Goal: Task Accomplishment & Management: Use online tool/utility

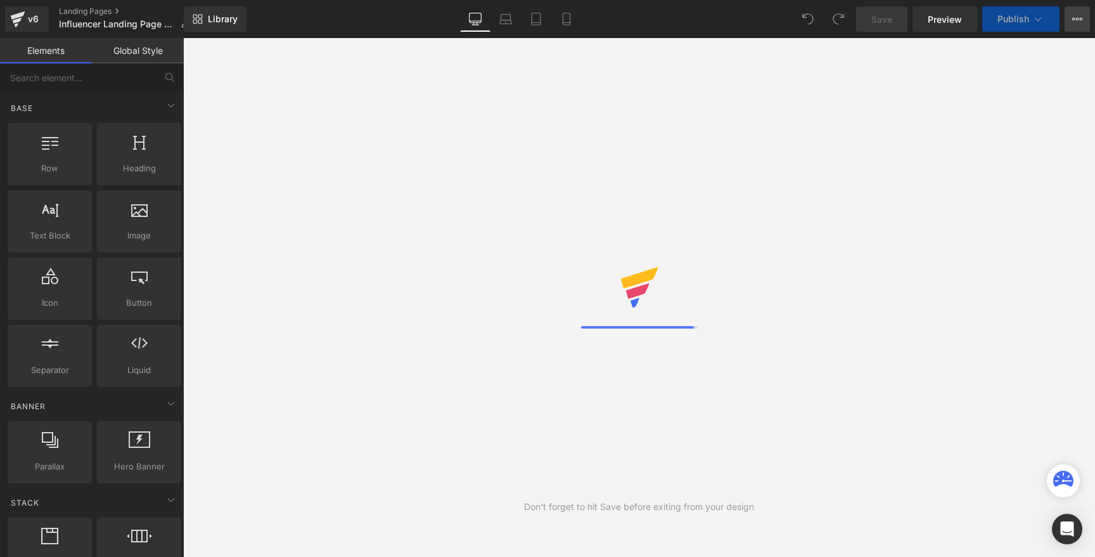
click at [1077, 20] on icon at bounding box center [1077, 19] width 3 height 3
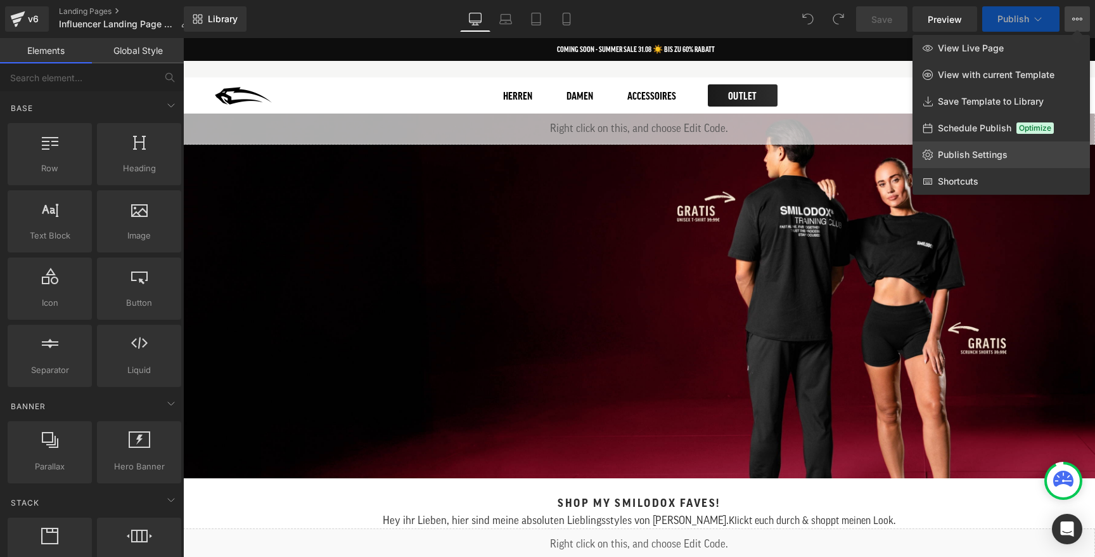
click at [986, 150] on span "Publish Settings" at bounding box center [973, 154] width 70 height 11
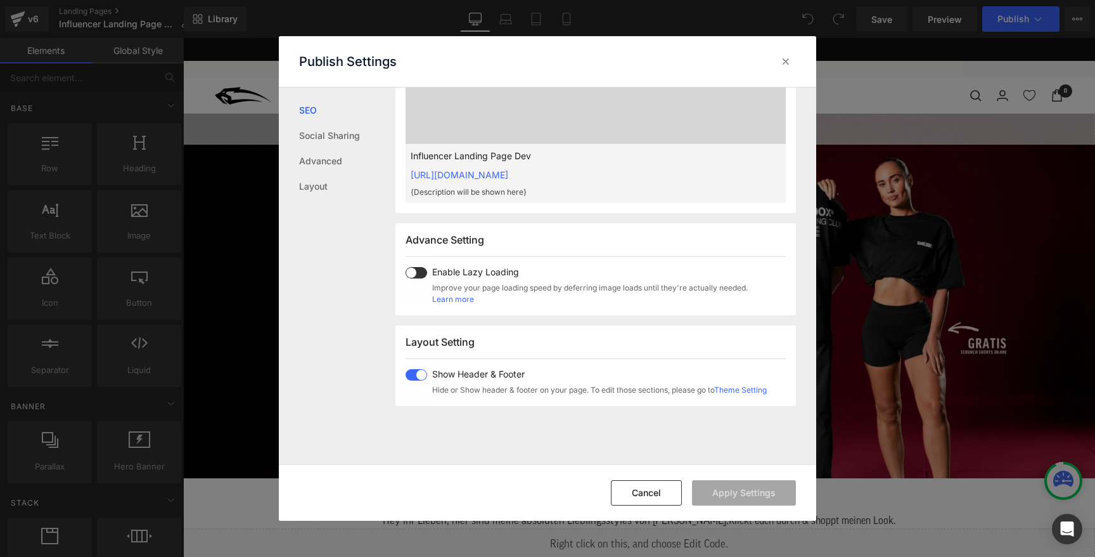
scroll to position [396, 0]
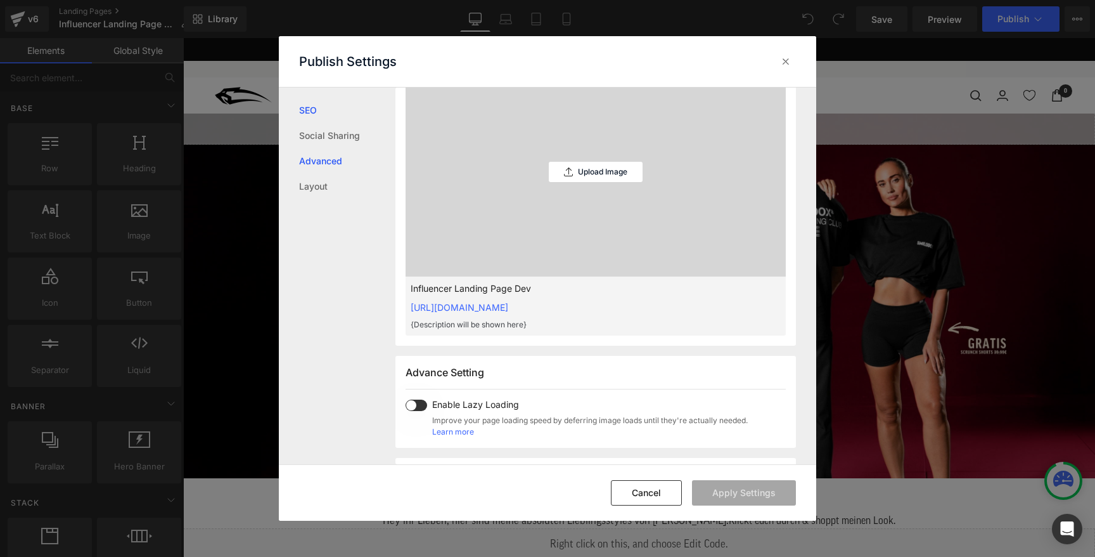
click at [841, 63] on link "Advanced" at bounding box center [846, 58] width 11 height 10
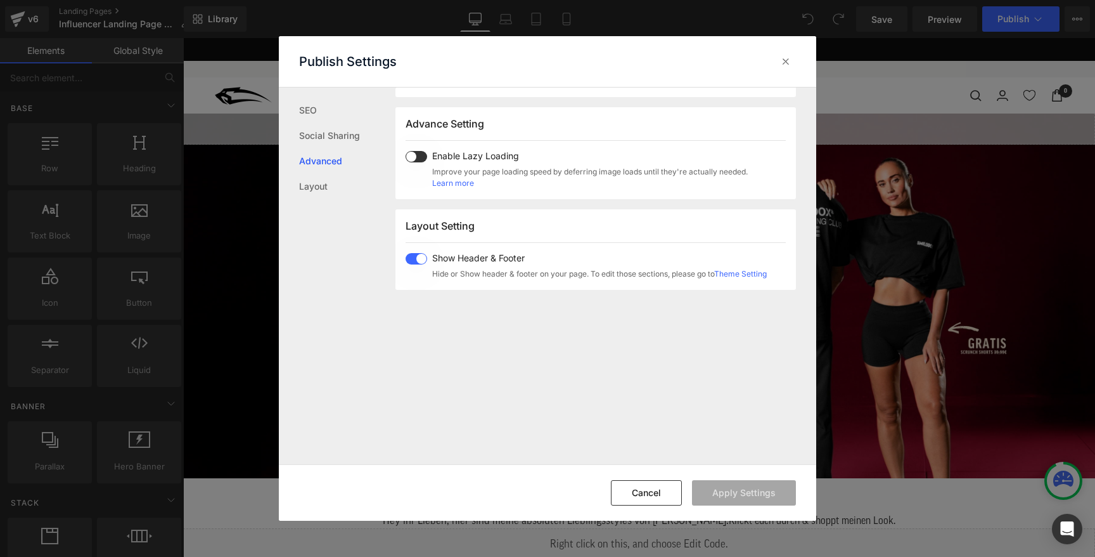
scroll to position [654, 0]
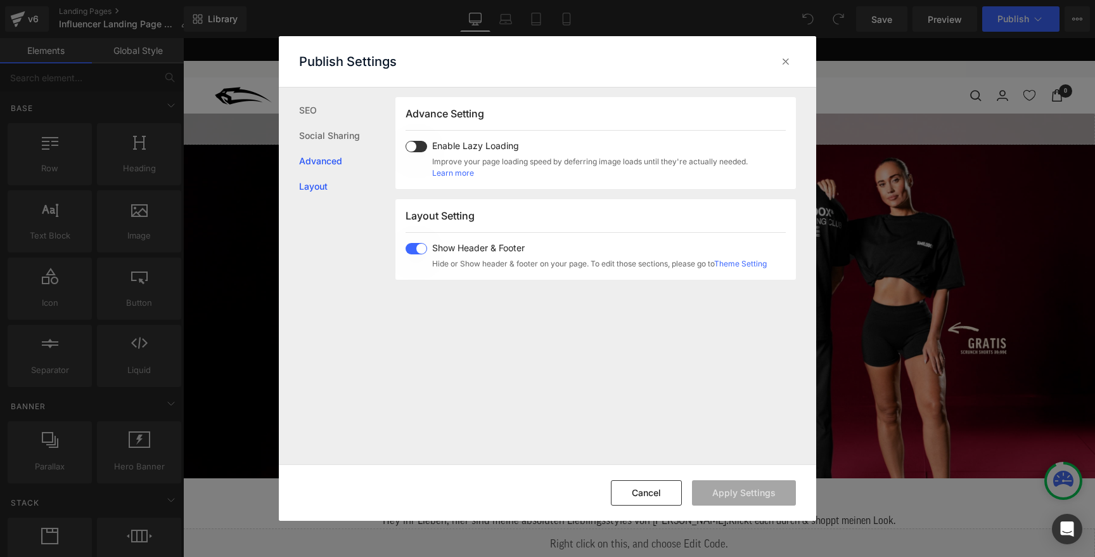
click at [319, 187] on link "Layout" at bounding box center [347, 186] width 96 height 25
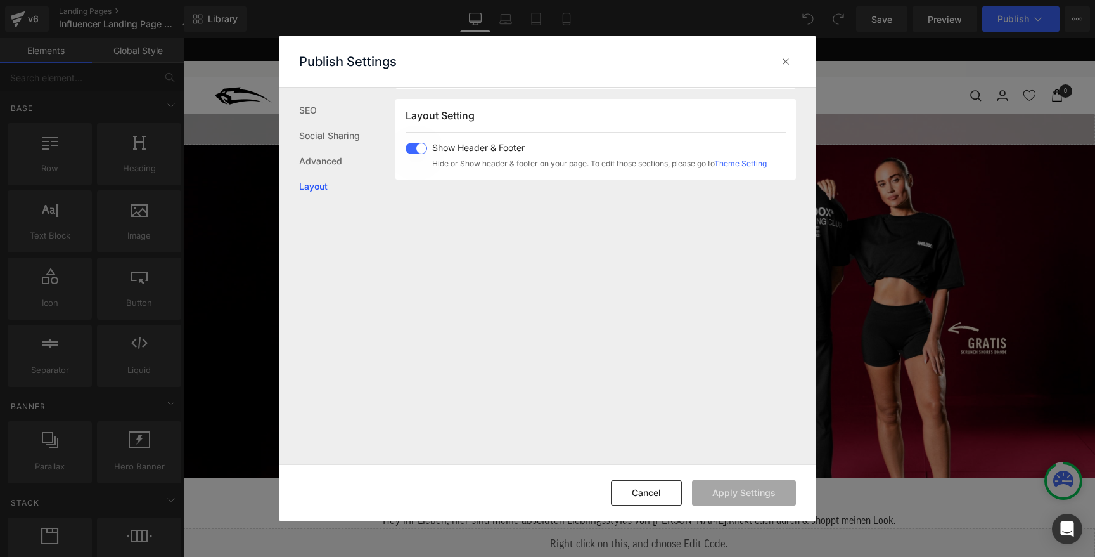
scroll to position [756, 0]
click at [89, 64] on div at bounding box center [60, 58] width 57 height 18
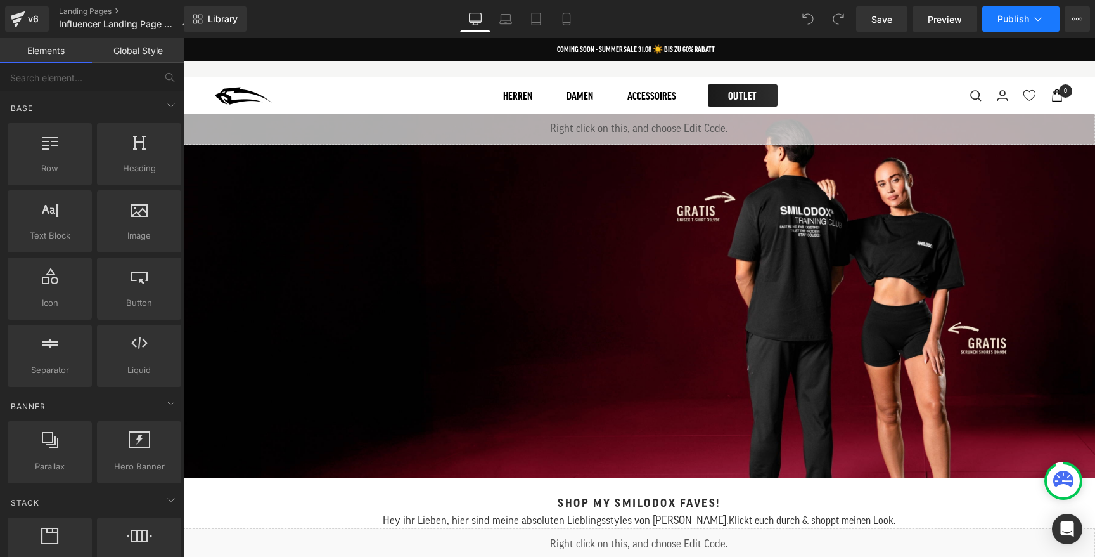
click at [1047, 19] on button "Publish" at bounding box center [1021, 18] width 77 height 25
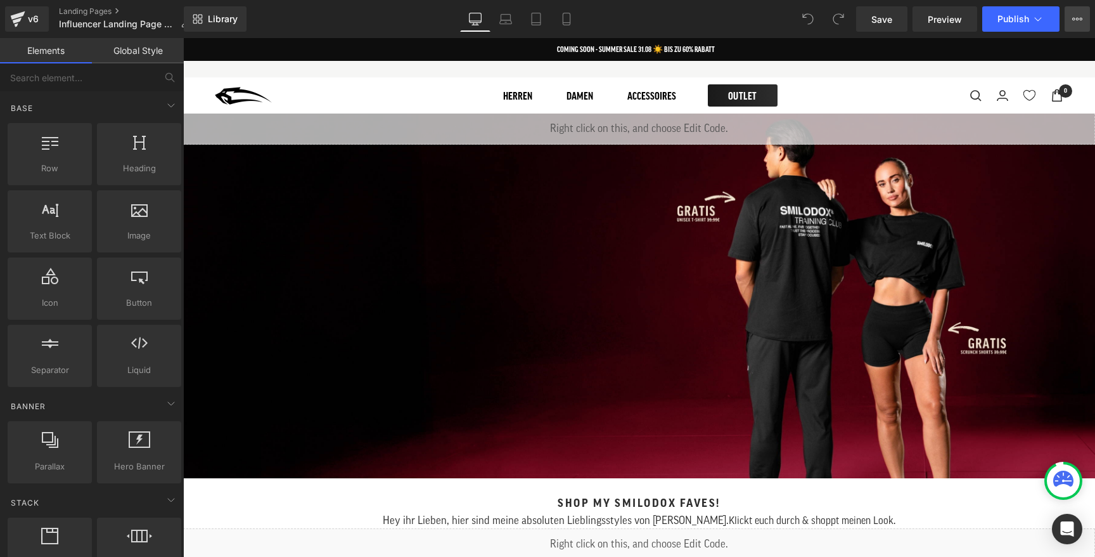
click at [1083, 23] on button "View Live Page View with current Template Save Template to Library Schedule Pub…" at bounding box center [1077, 18] width 25 height 25
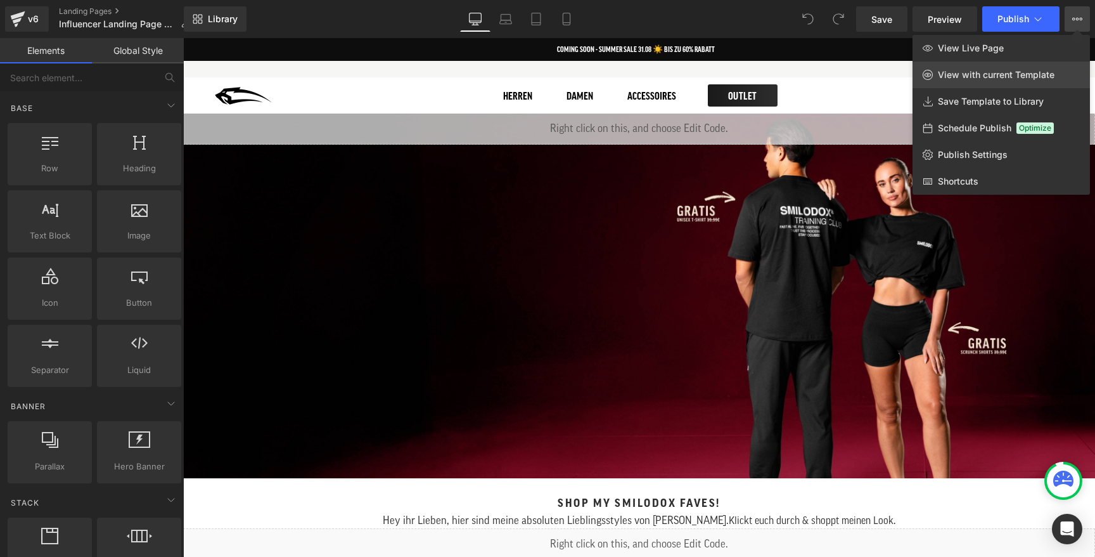
click at [965, 73] on span "View with current Template" at bounding box center [996, 74] width 117 height 11
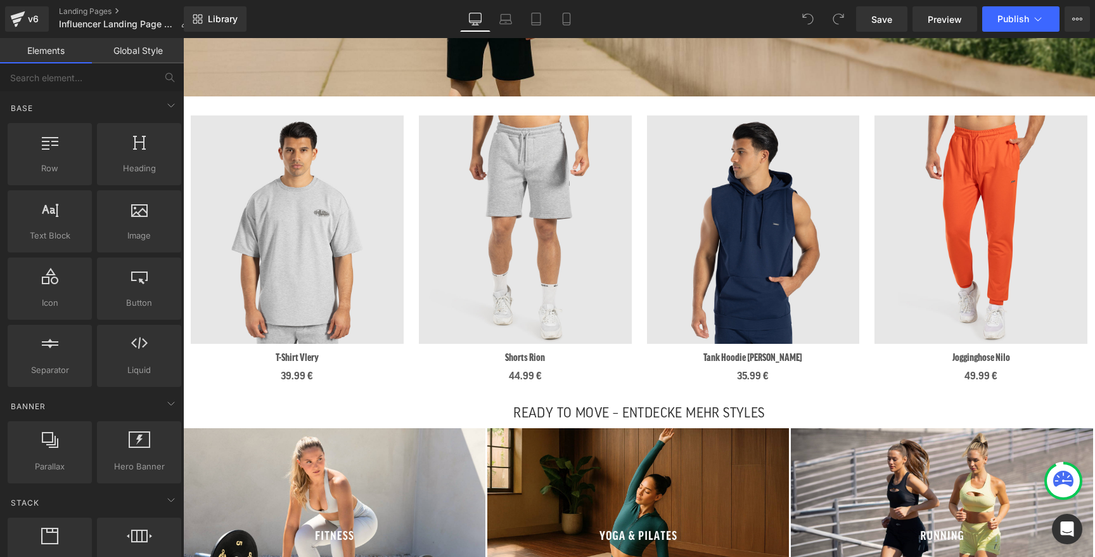
scroll to position [2088, 0]
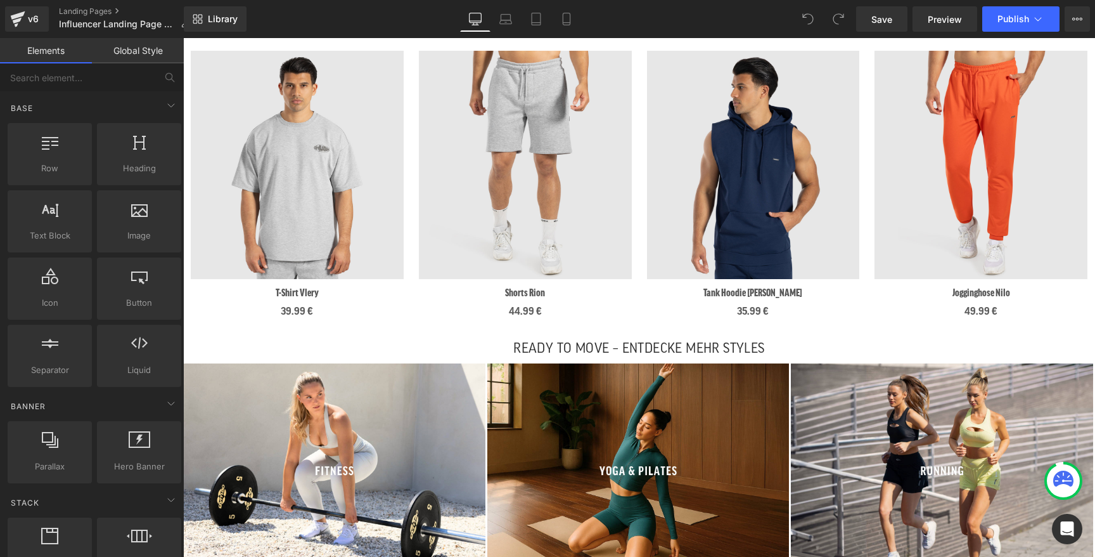
click at [119, 53] on link "Global Style" at bounding box center [138, 50] width 92 height 25
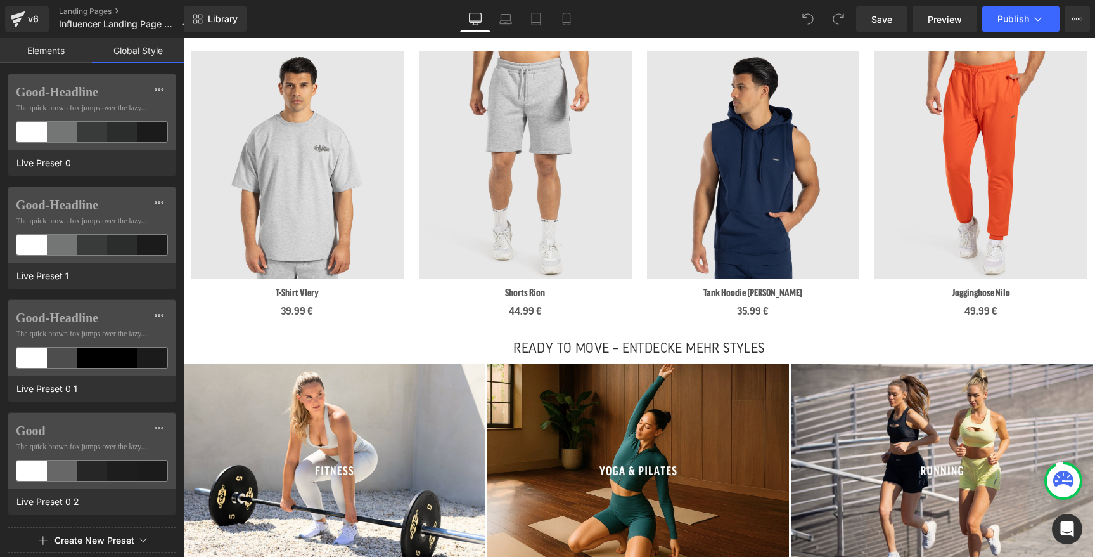
click at [36, 53] on link "Elements" at bounding box center [46, 50] width 92 height 25
